Goal: Task Accomplishment & Management: Use online tool/utility

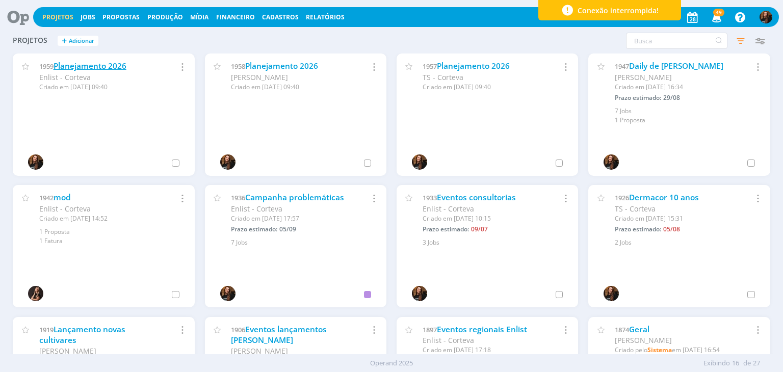
click at [100, 64] on link "Planejamento 2026" at bounding box center [90, 66] width 73 height 11
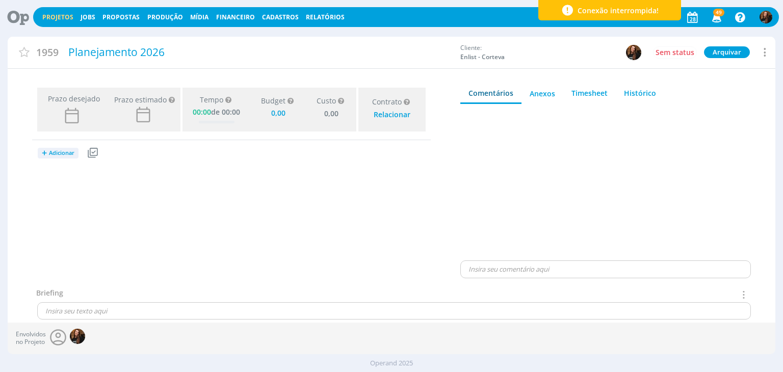
type input "0,00"
click at [61, 155] on span "Adicionar" at bounding box center [61, 153] width 25 height 7
click at [67, 182] on link "Jobs" at bounding box center [78, 188] width 81 height 16
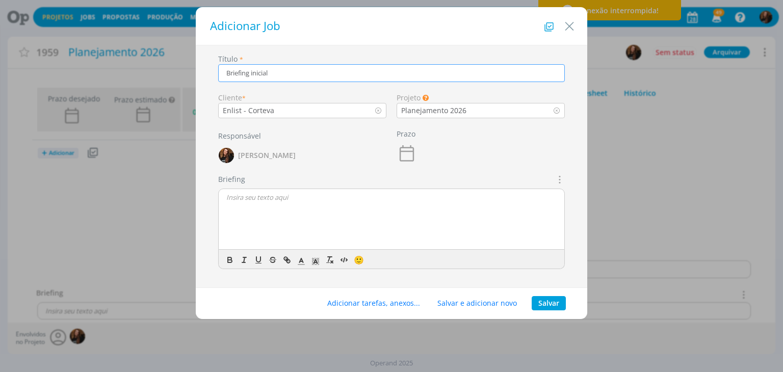
type input "Briefing inicial"
click at [548, 301] on button "Salvar" at bounding box center [549, 303] width 34 height 14
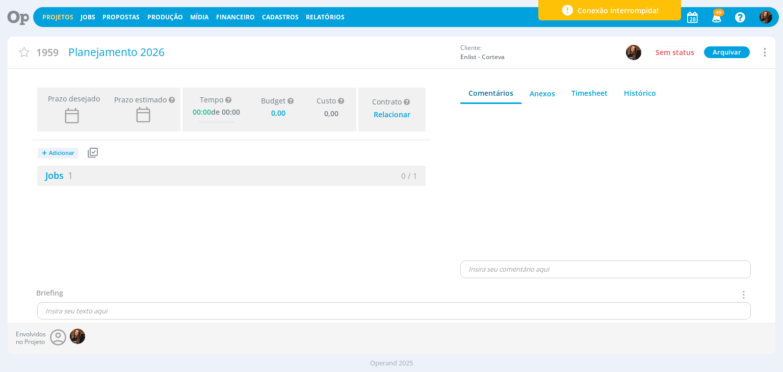
type input "0,00"
drag, startPoint x: 49, startPoint y: 17, endPoint x: 561, endPoint y: 352, distance: 612.1
click at [49, 17] on link "Projetos" at bounding box center [57, 17] width 31 height 9
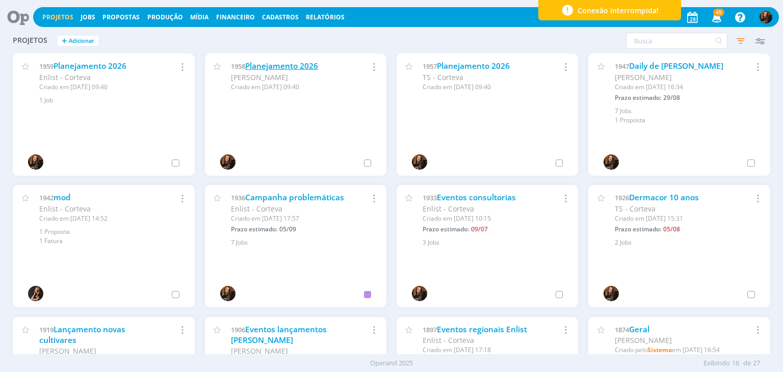
click at [300, 62] on link "Planejamento 2026" at bounding box center [281, 66] width 73 height 11
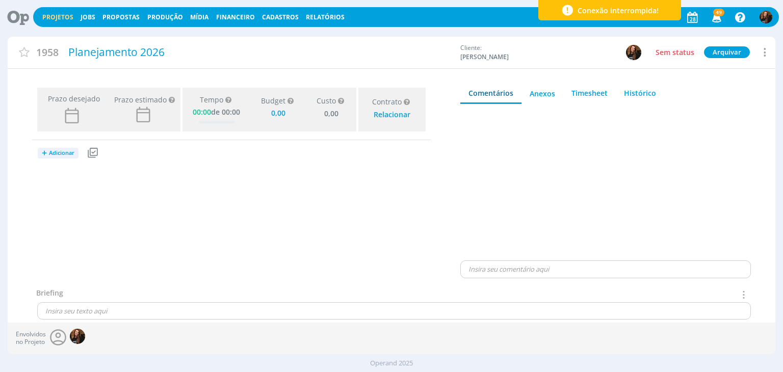
type input "0,00"
click at [60, 151] on span "Adicionar" at bounding box center [61, 153] width 25 height 7
click at [78, 185] on link "Jobs" at bounding box center [78, 188] width 81 height 16
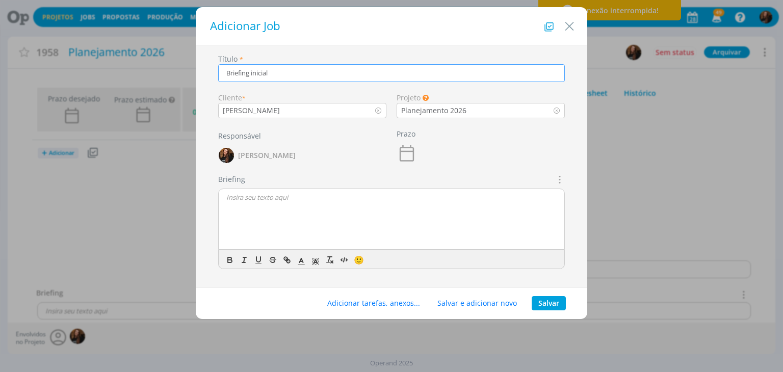
type input "Briefing inicial"
click at [542, 307] on button "Salvar" at bounding box center [549, 303] width 34 height 14
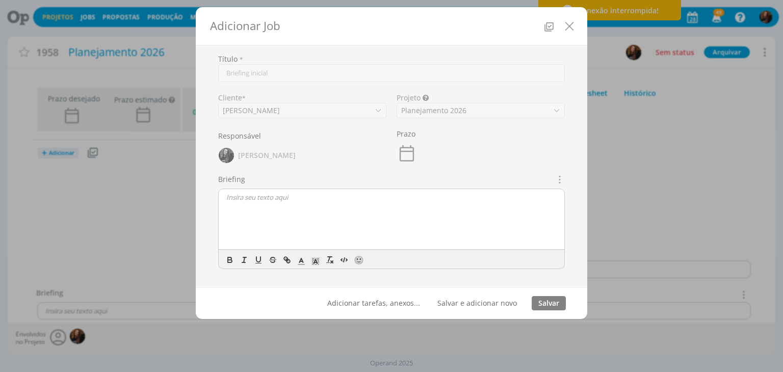
type input "0,00"
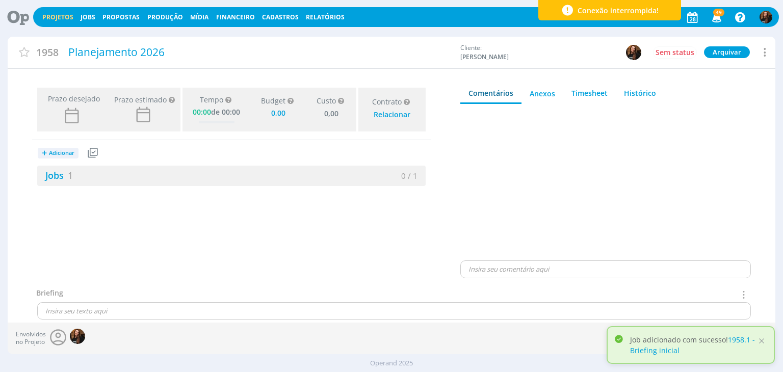
click at [59, 20] on link "Projetos" at bounding box center [57, 17] width 31 height 9
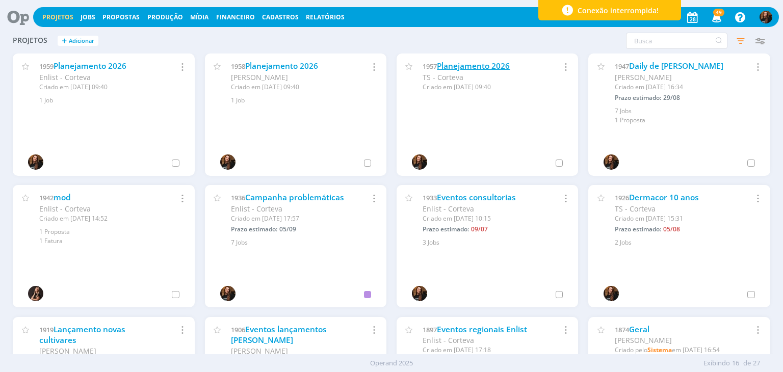
click at [467, 63] on link "Planejamento 2026" at bounding box center [473, 66] width 73 height 11
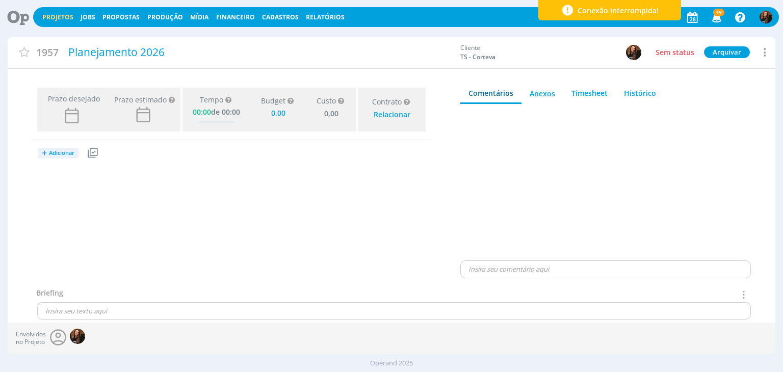
type input "0,00"
click at [64, 148] on button "+ Adicionar" at bounding box center [58, 153] width 41 height 11
click at [65, 189] on link "Jobs" at bounding box center [78, 188] width 81 height 16
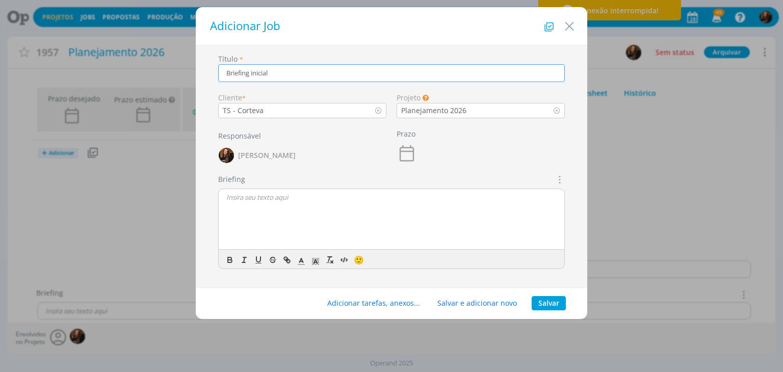
type input "Briefing inicial"
click at [545, 299] on button "Salvar" at bounding box center [549, 303] width 34 height 14
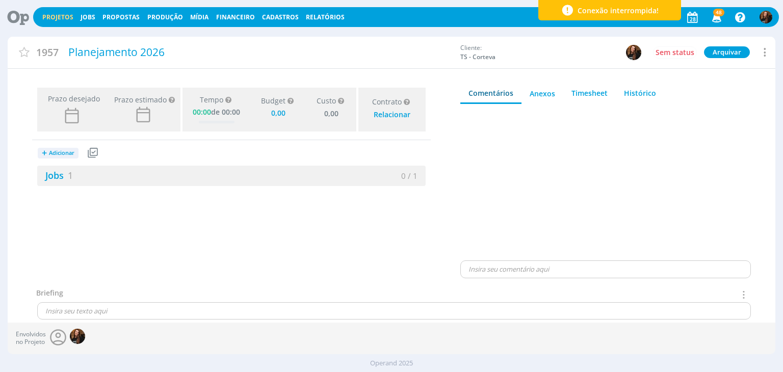
type input "0,00"
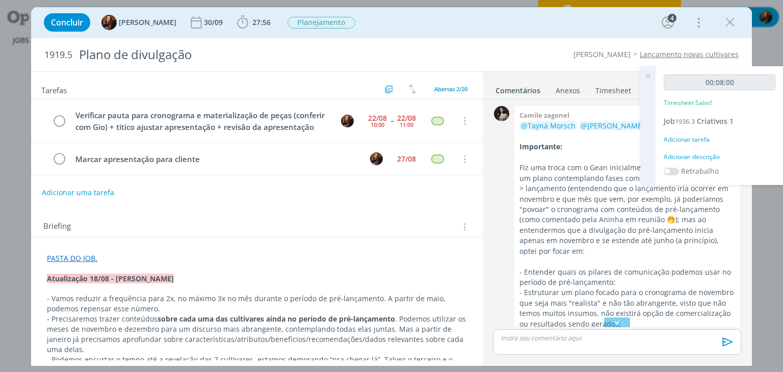
scroll to position [270, 0]
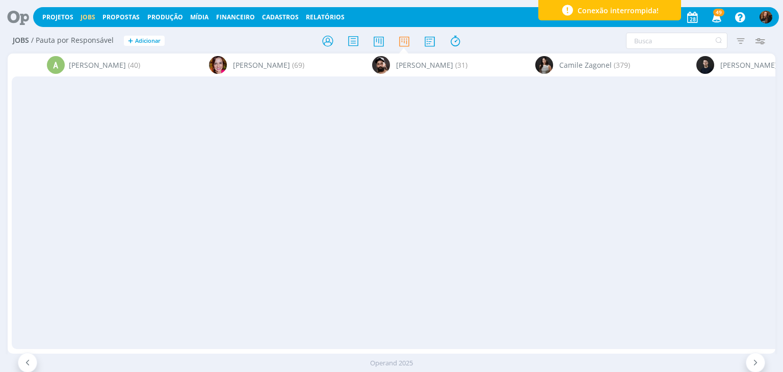
scroll to position [0, 1213]
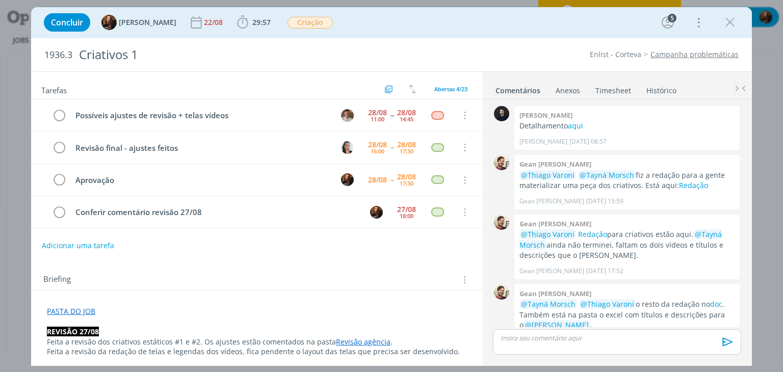
scroll to position [265, 0]
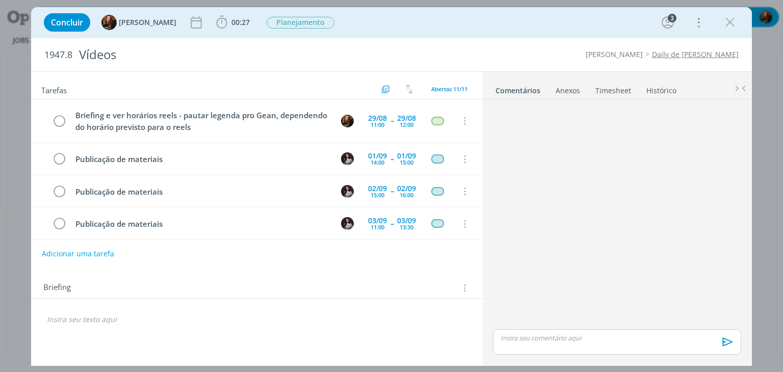
scroll to position [224, 0]
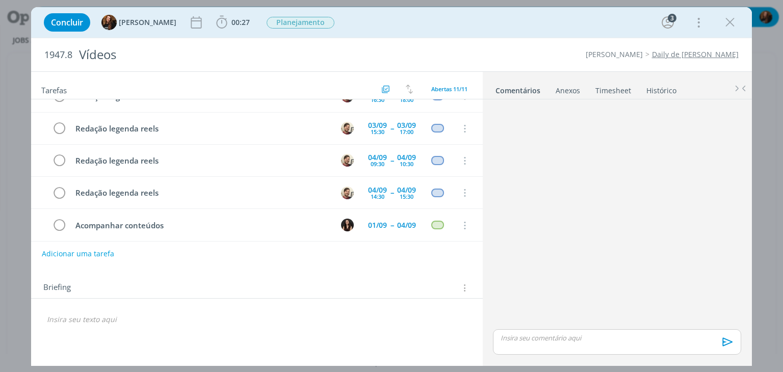
click at [695, 52] on link "Daily de [PERSON_NAME]" at bounding box center [695, 54] width 87 height 10
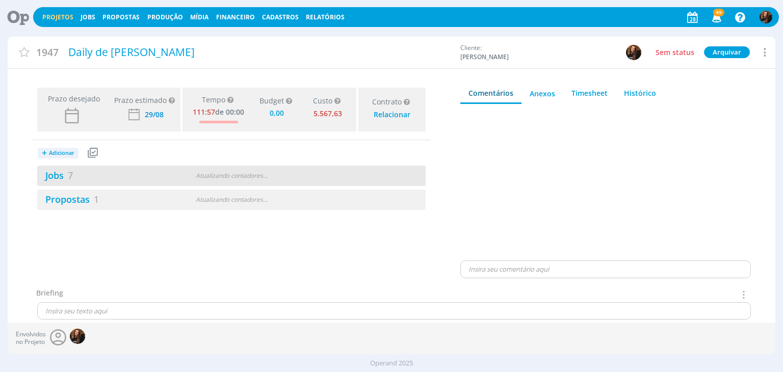
type input "0,00"
click at [62, 176] on link "Jobs 7" at bounding box center [55, 175] width 36 height 12
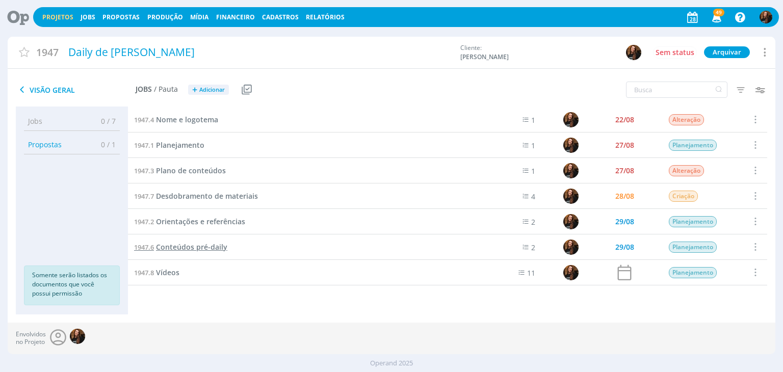
click at [194, 244] on span "Conteúdos pré-daily" at bounding box center [191, 247] width 71 height 10
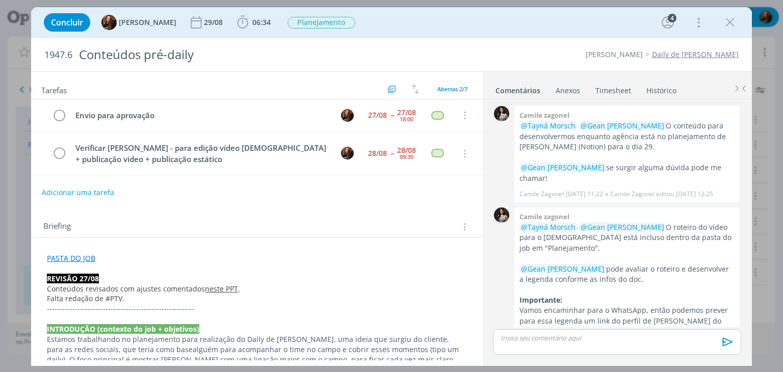
scroll to position [327, 0]
